Goal: Task Accomplishment & Management: Use online tool/utility

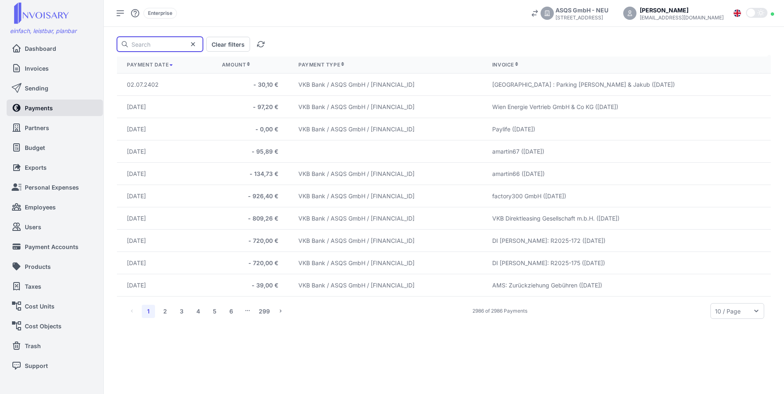
click at [146, 47] on input "text" at bounding box center [160, 44] width 86 height 15
click at [34, 74] on link "Invoices" at bounding box center [46, 68] width 65 height 16
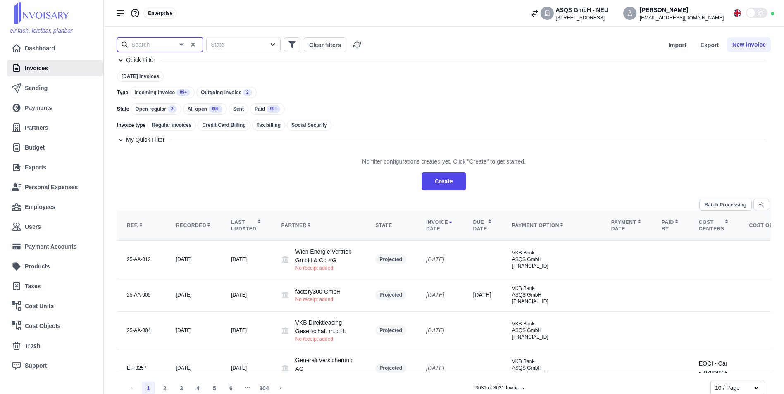
click at [150, 46] on input "text" at bounding box center [160, 44] width 86 height 15
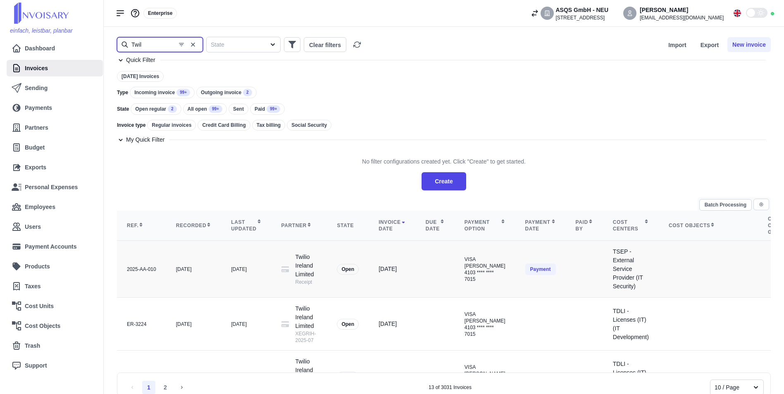
type input "Twil"
click at [136, 269] on div "2025-AA-010" at bounding box center [141, 269] width 29 height 7
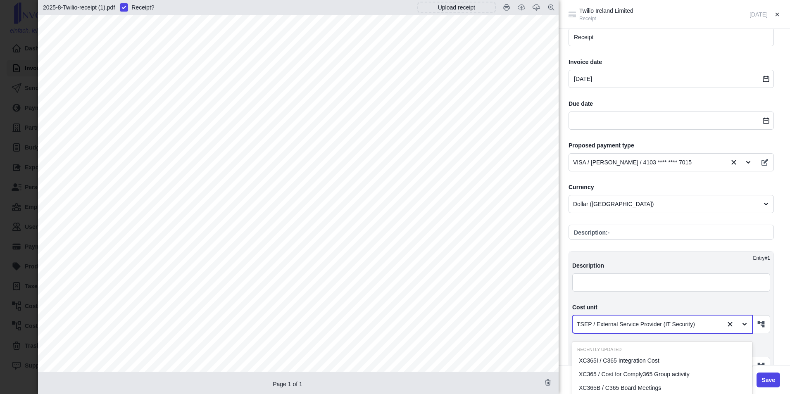
scroll to position [69, 0]
drag, startPoint x: 702, startPoint y: 325, endPoint x: 621, endPoint y: 323, distance: 80.6
click at [621, 323] on div at bounding box center [648, 325] width 142 height 10
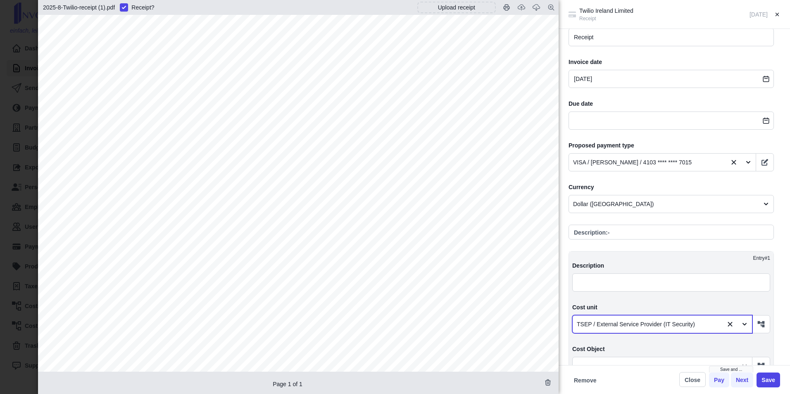
drag, startPoint x: 698, startPoint y: 322, endPoint x: 613, endPoint y: 322, distance: 85.6
click at [613, 322] on div at bounding box center [648, 325] width 142 height 10
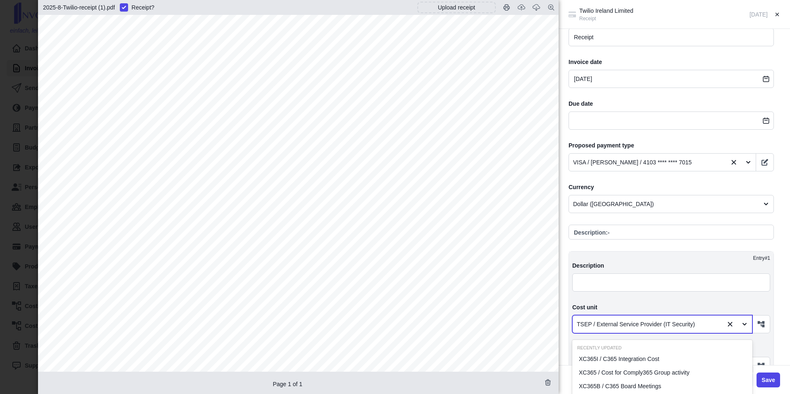
scroll to position [139, 0]
drag, startPoint x: 577, startPoint y: 320, endPoint x: 661, endPoint y: 317, distance: 84.8
click at [661, 317] on div "TSEP / External Service Provider (IT Security)" at bounding box center [663, 324] width 180 height 18
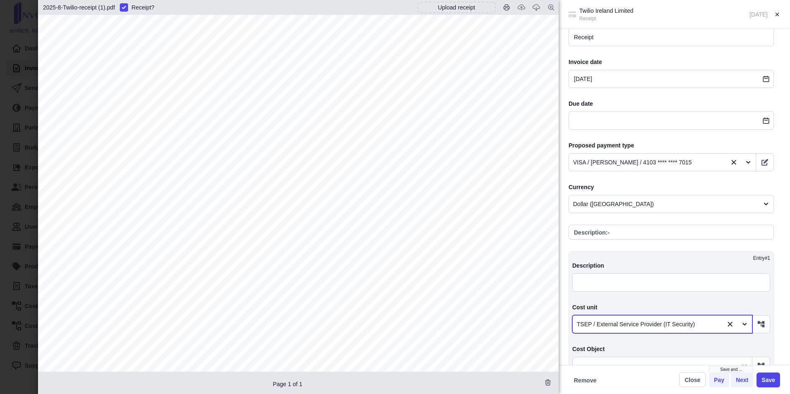
drag, startPoint x: 703, startPoint y: 322, endPoint x: 581, endPoint y: 324, distance: 121.6
click at [583, 324] on div at bounding box center [648, 325] width 142 height 10
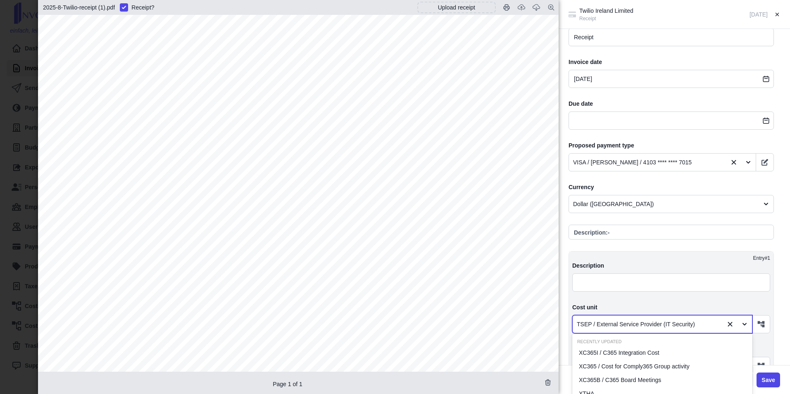
scroll to position [208, 0]
drag, startPoint x: 577, startPoint y: 322, endPoint x: 705, endPoint y: 315, distance: 128.7
click at [705, 315] on div "TSEP / External Service Provider (IT Security)" at bounding box center [663, 324] width 180 height 18
